Goal: Information Seeking & Learning: Learn about a topic

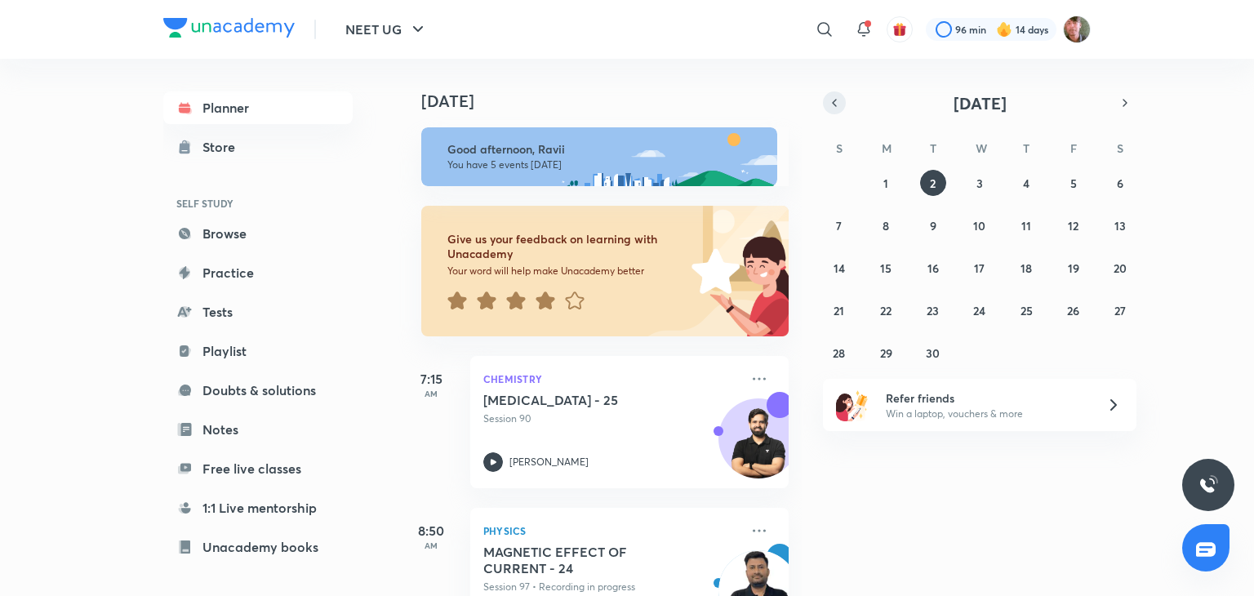
click at [830, 105] on icon "button" at bounding box center [834, 103] width 13 height 15
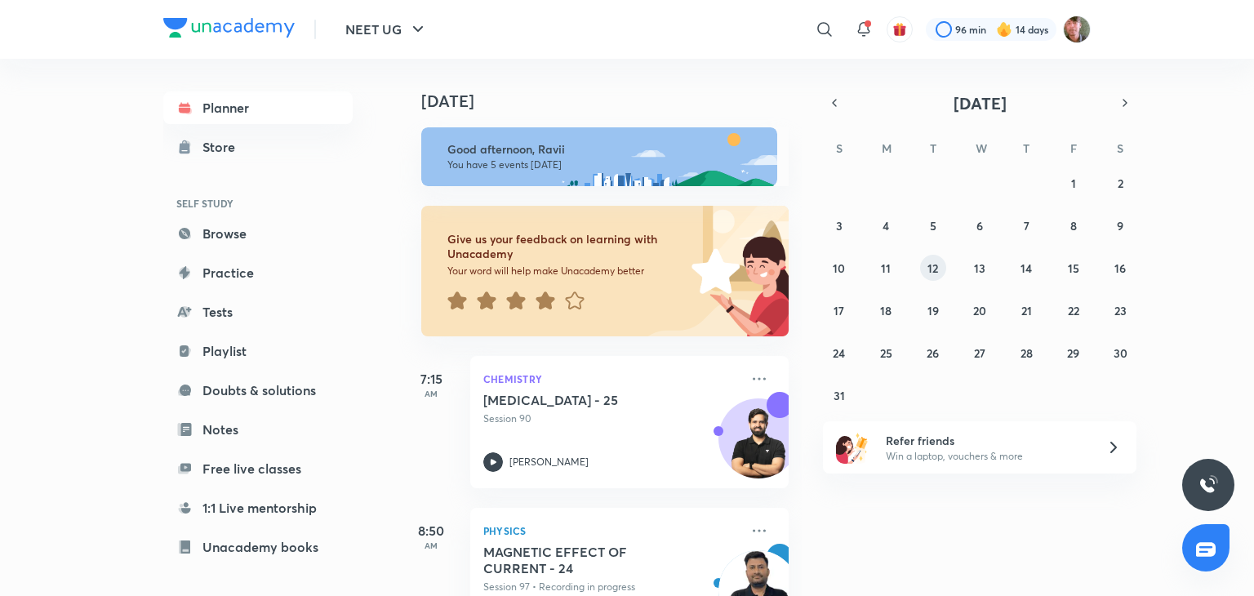
click at [927, 265] on button "12" at bounding box center [933, 268] width 26 height 26
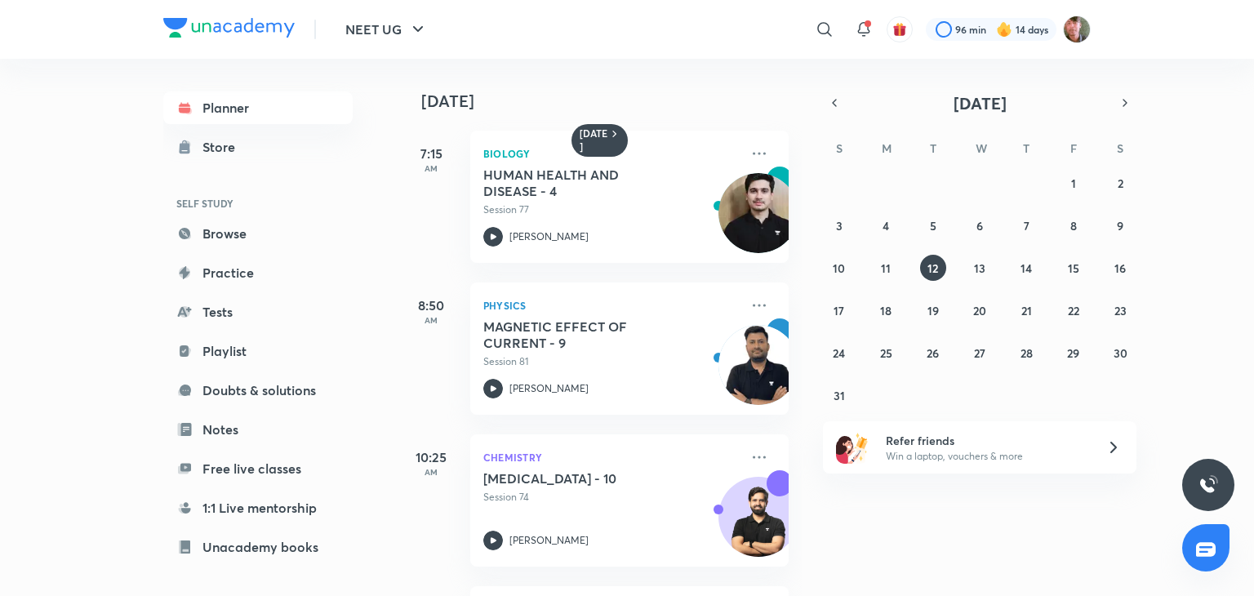
click at [961, 265] on div "27 28 29 30 31 1 2 3 4 5 6 7 8 9 10 11 12 13 14 15 16 17 18 19 20 21 22 23 24 2…" at bounding box center [980, 289] width 314 height 238
click at [968, 265] on button "13" at bounding box center [980, 268] width 26 height 26
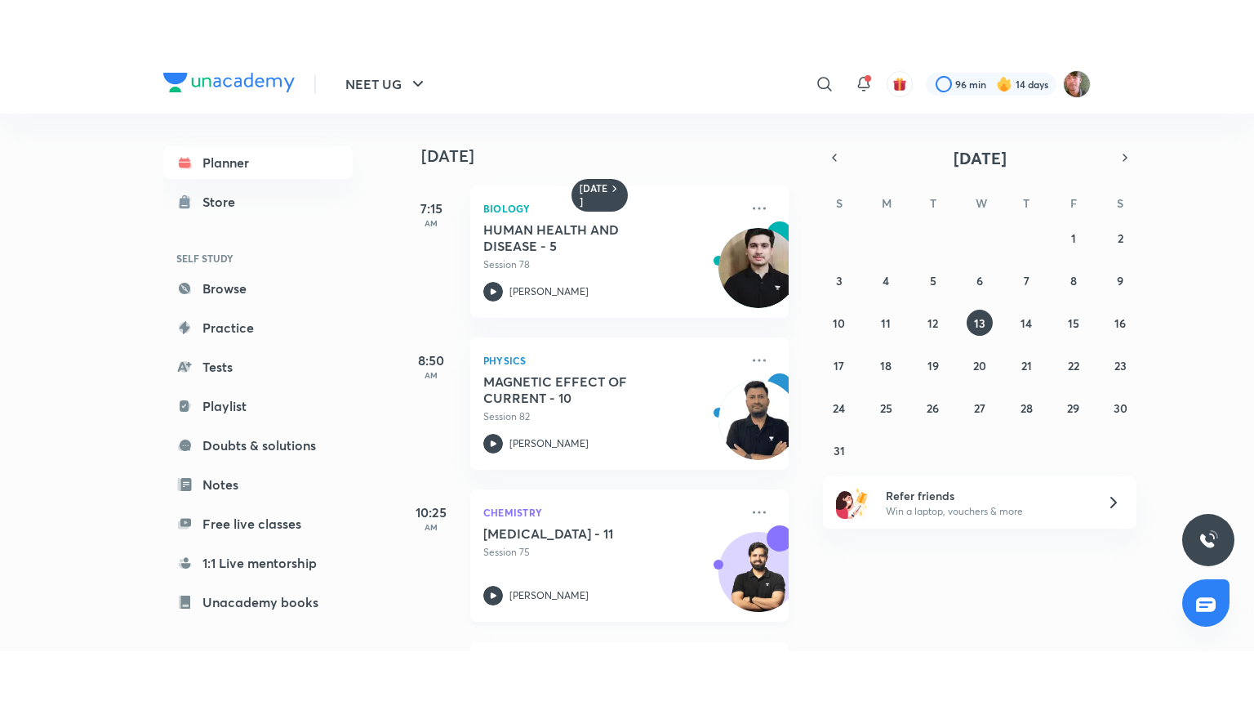
scroll to position [47, 16]
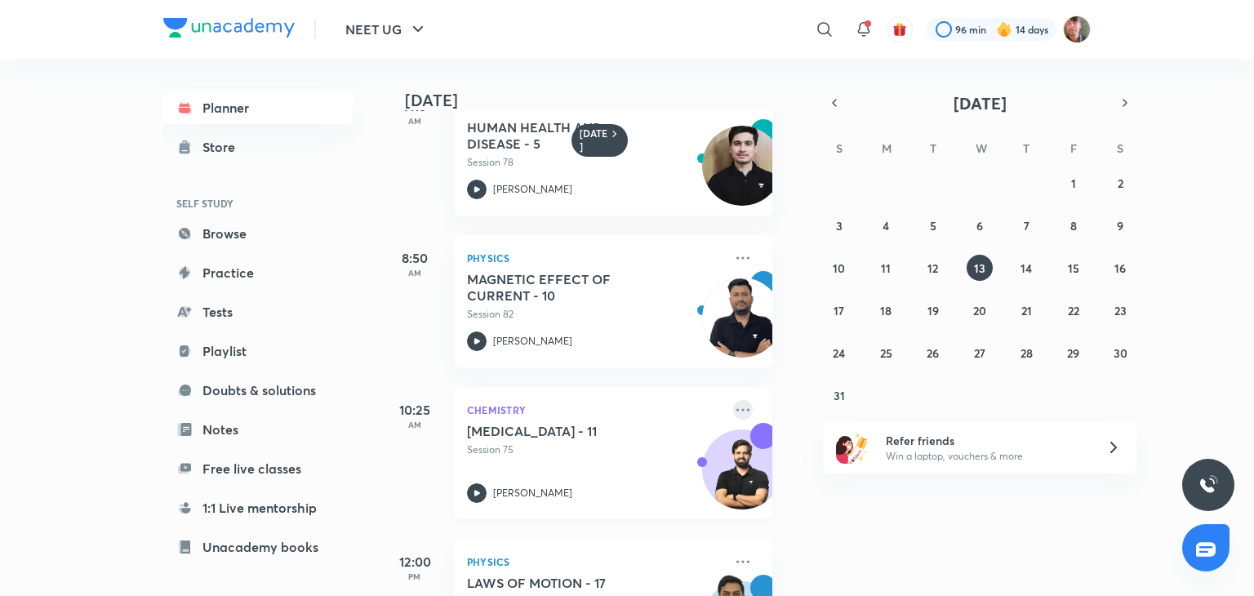
click at [733, 412] on icon at bounding box center [743, 410] width 20 height 20
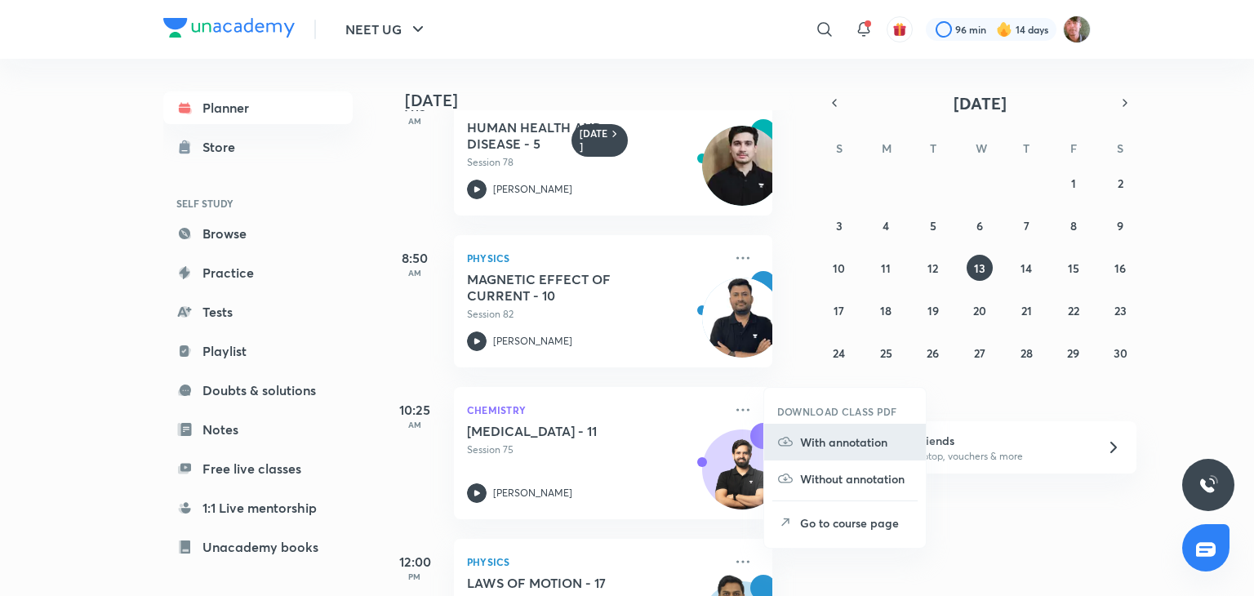
click at [817, 444] on p "With annotation" at bounding box center [856, 442] width 113 height 17
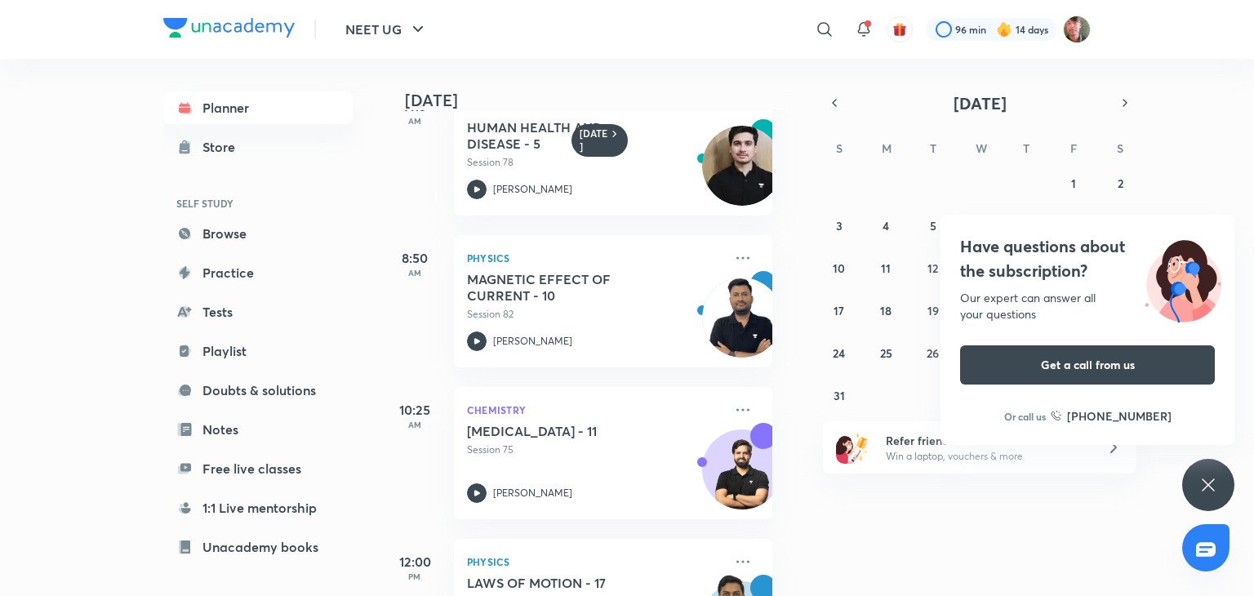
click at [1218, 485] on div "Have questions about the subscription? Our expert can answer all your questions…" at bounding box center [1209, 485] width 52 height 52
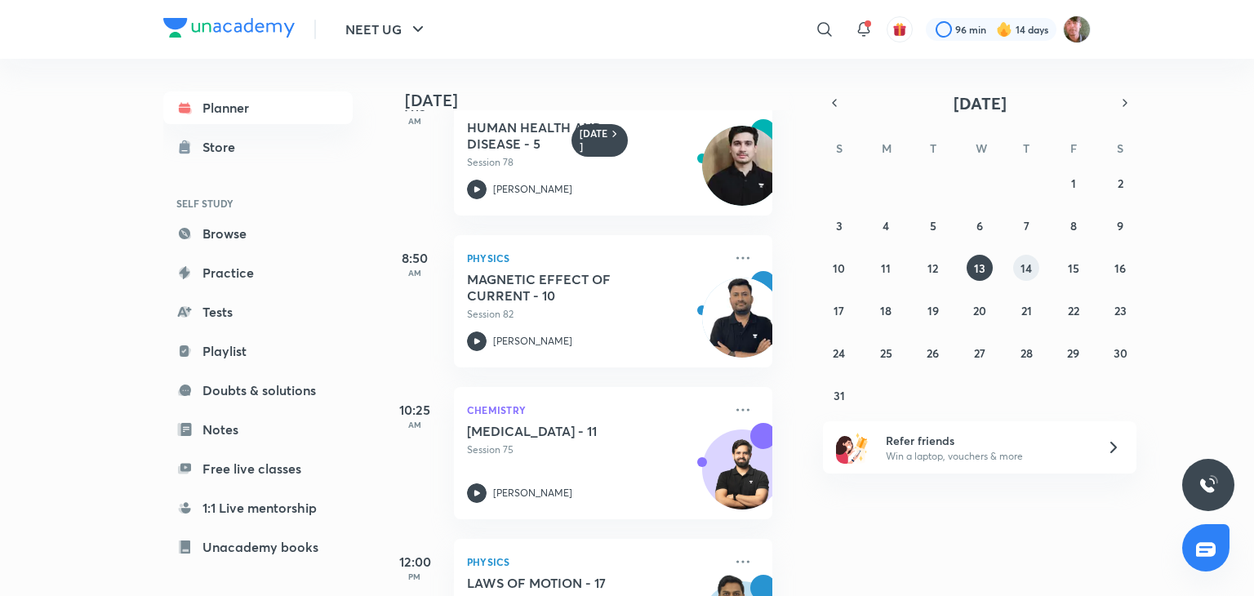
click at [1026, 261] on abbr "14" at bounding box center [1026, 269] width 11 height 16
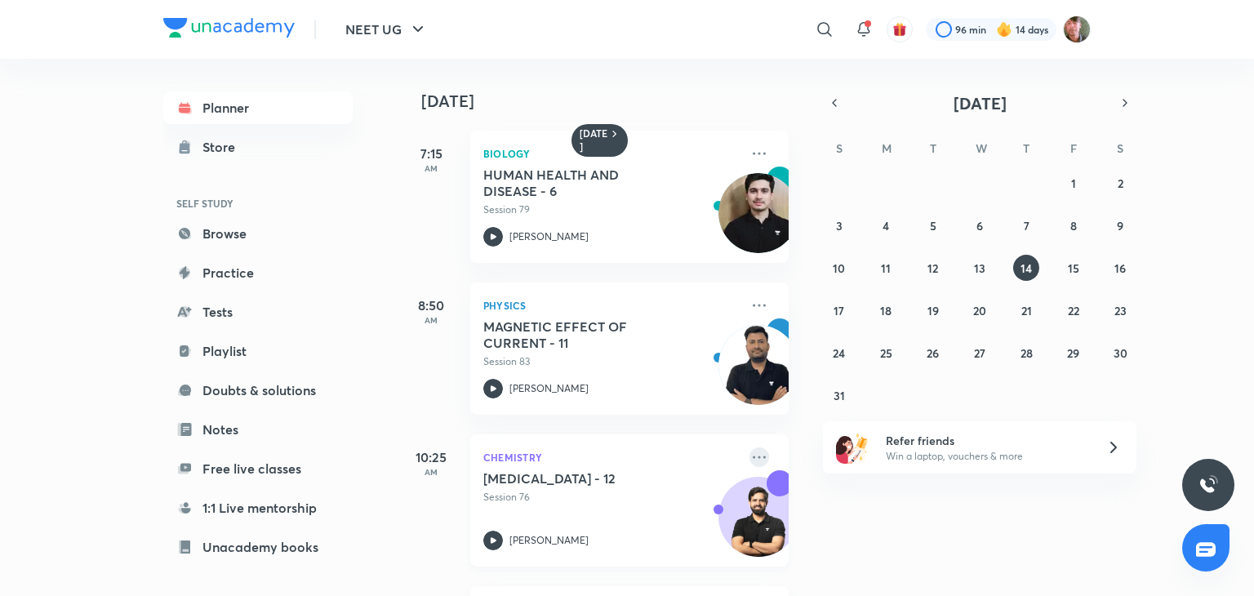
click at [753, 461] on icon at bounding box center [760, 458] width 20 height 20
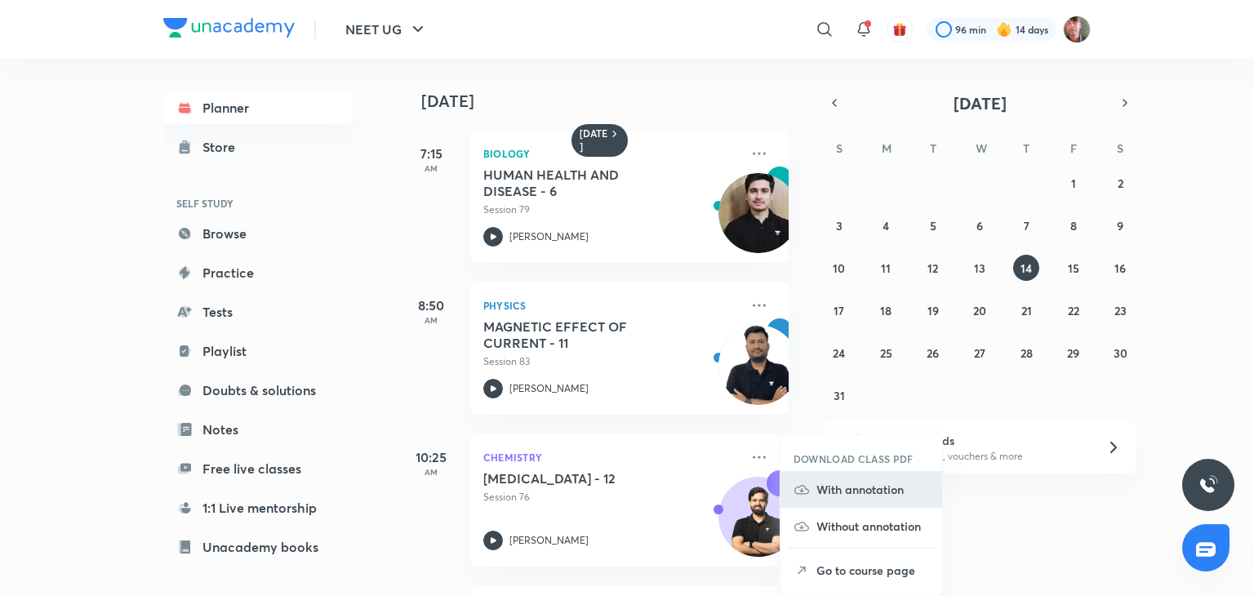
click at [843, 504] on li "With annotation" at bounding box center [862, 489] width 162 height 37
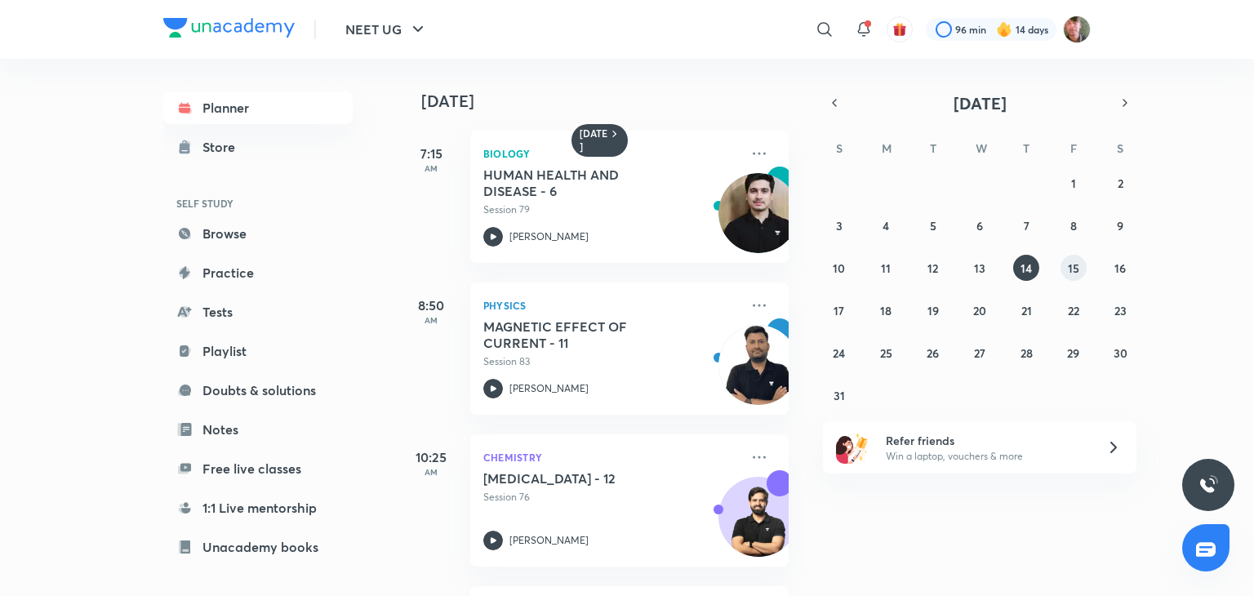
click at [1079, 257] on button "15" at bounding box center [1074, 268] width 26 height 26
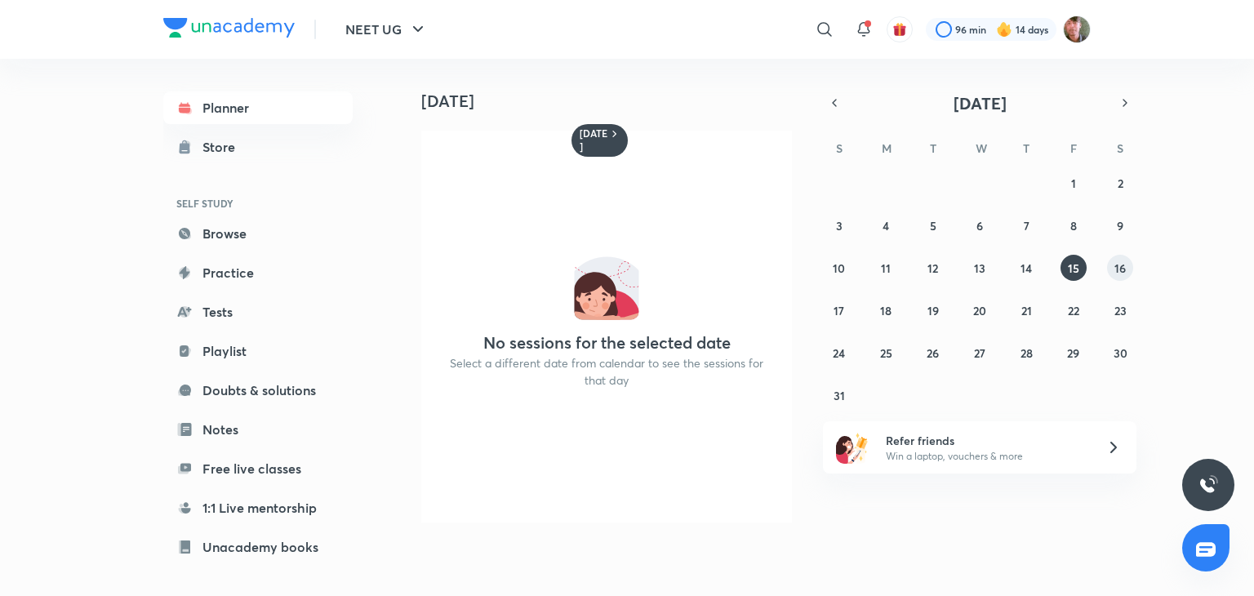
click at [1124, 267] on abbr "16" at bounding box center [1120, 269] width 11 height 16
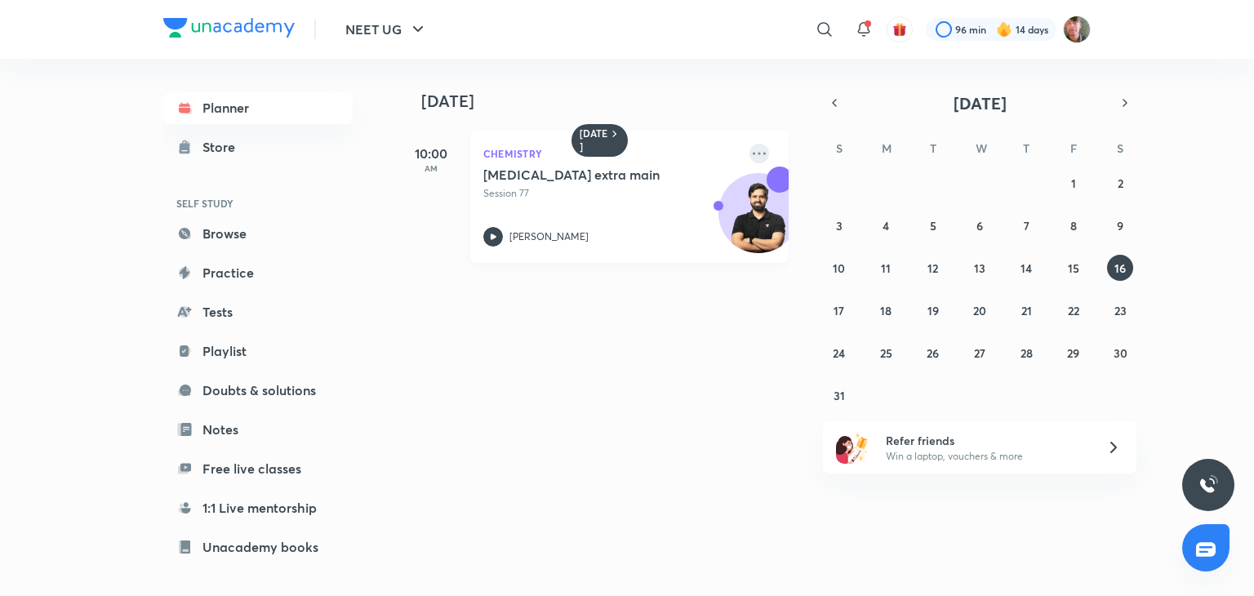
click at [751, 154] on icon at bounding box center [760, 154] width 20 height 20
click at [842, 194] on li "With annotation" at bounding box center [862, 185] width 162 height 37
click at [837, 305] on abbr "17" at bounding box center [839, 311] width 11 height 16
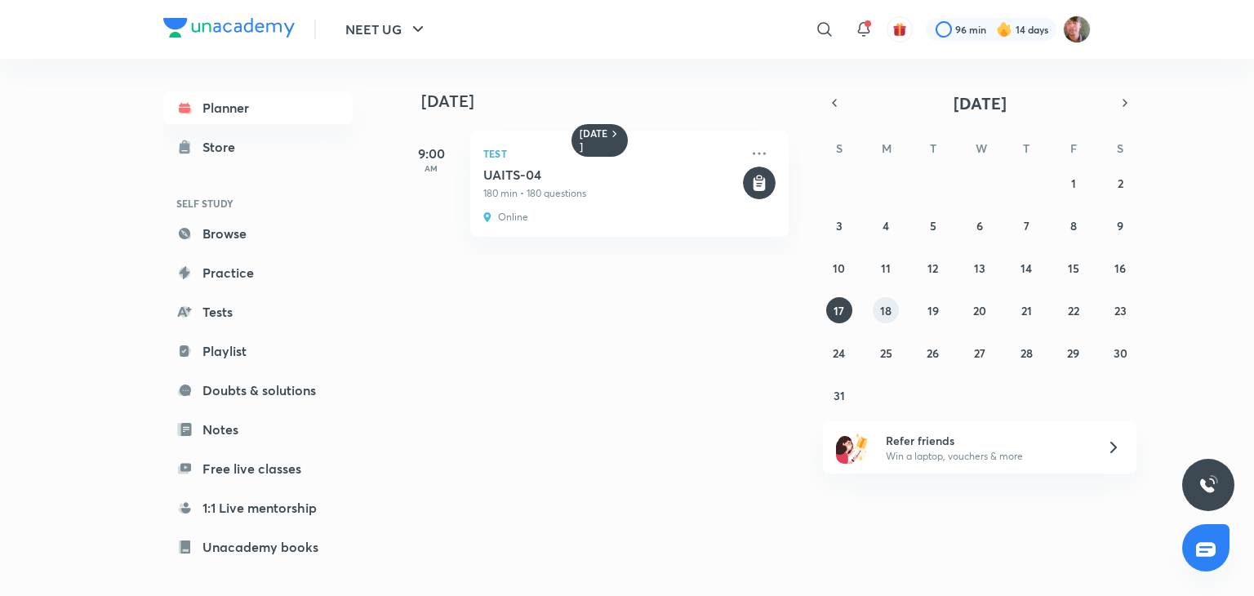
click at [884, 308] on abbr "18" at bounding box center [885, 311] width 11 height 16
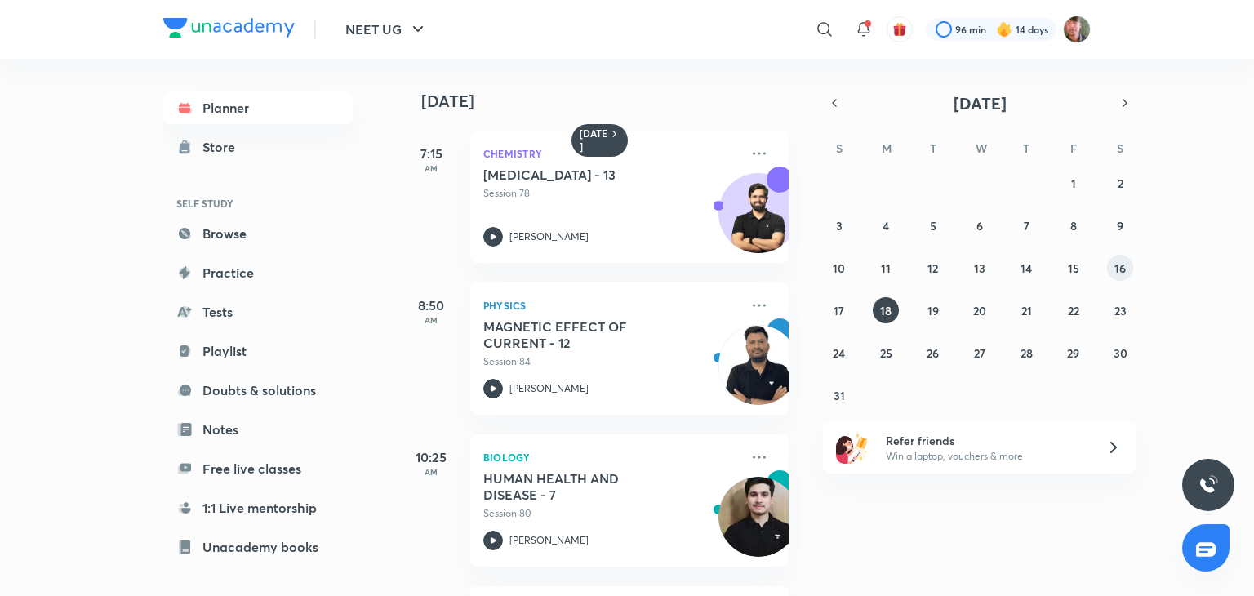
click at [1116, 263] on abbr "16" at bounding box center [1120, 269] width 11 height 16
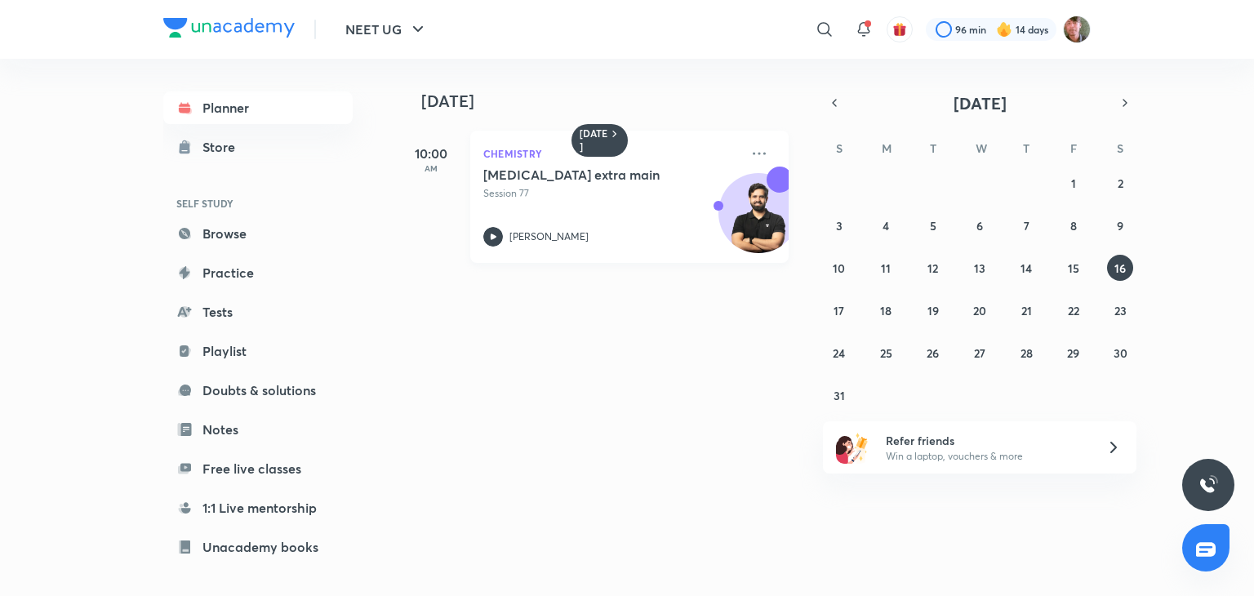
click at [493, 233] on icon at bounding box center [493, 237] width 20 height 20
